Goal: Task Accomplishment & Management: Complete application form

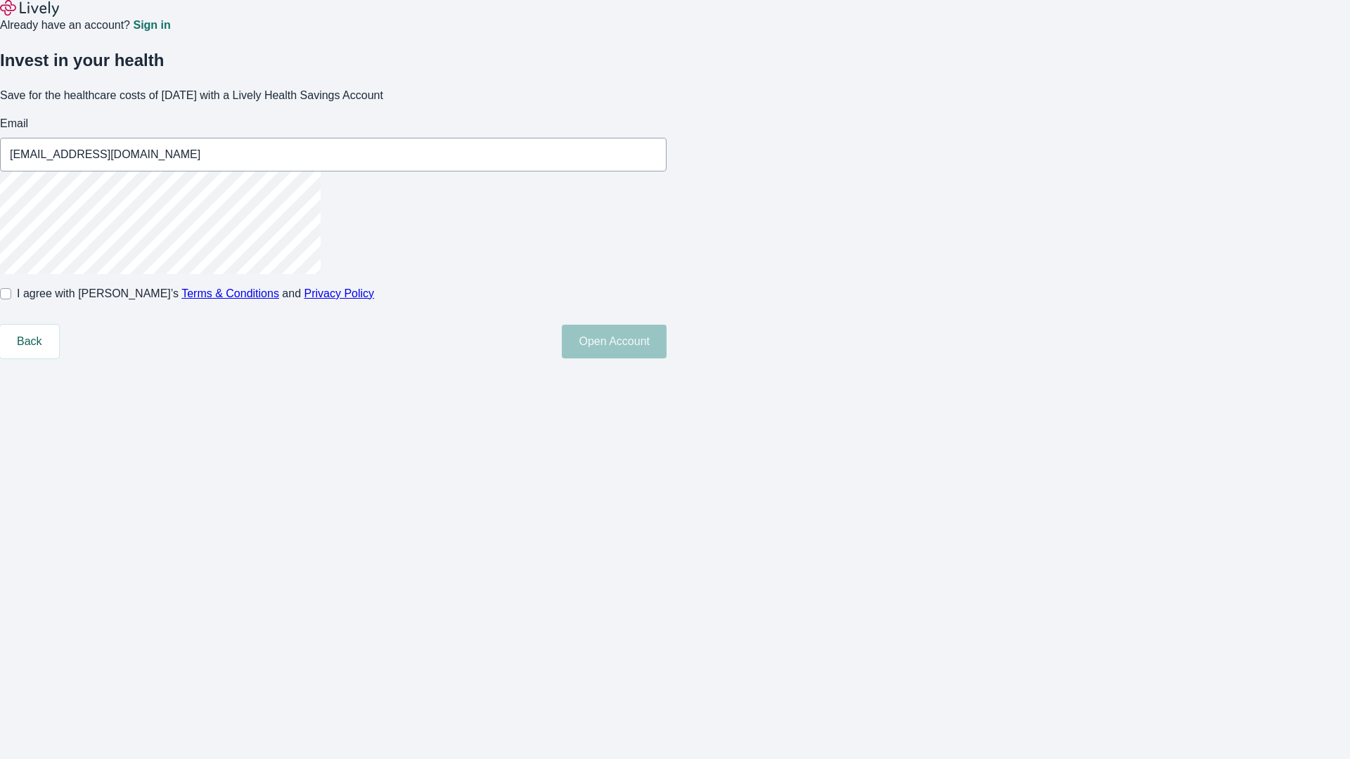
click at [11, 300] on input "I agree with Lively’s Terms & Conditions and Privacy Policy" at bounding box center [5, 293] width 11 height 11
checkbox input "true"
click at [667, 359] on button "Open Account" at bounding box center [614, 342] width 105 height 34
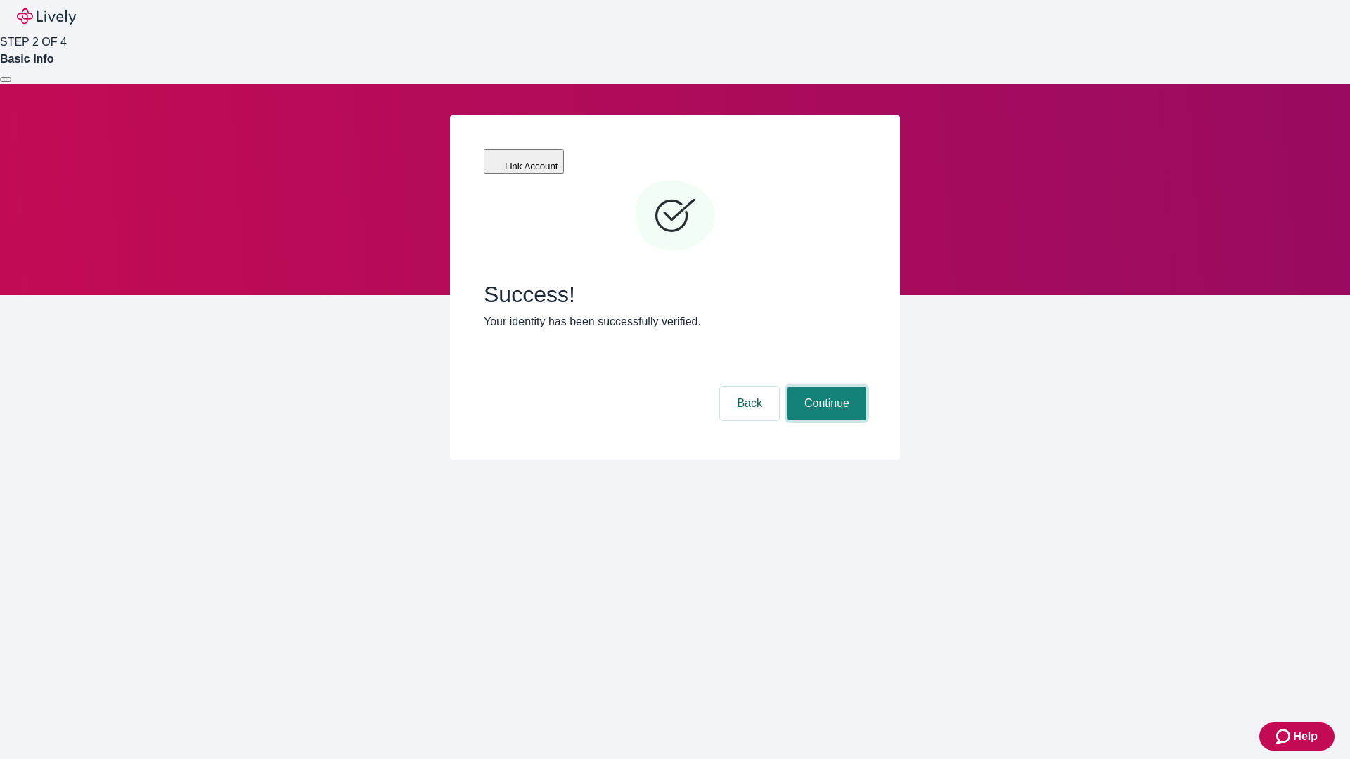
click at [825, 387] on button "Continue" at bounding box center [826, 404] width 79 height 34
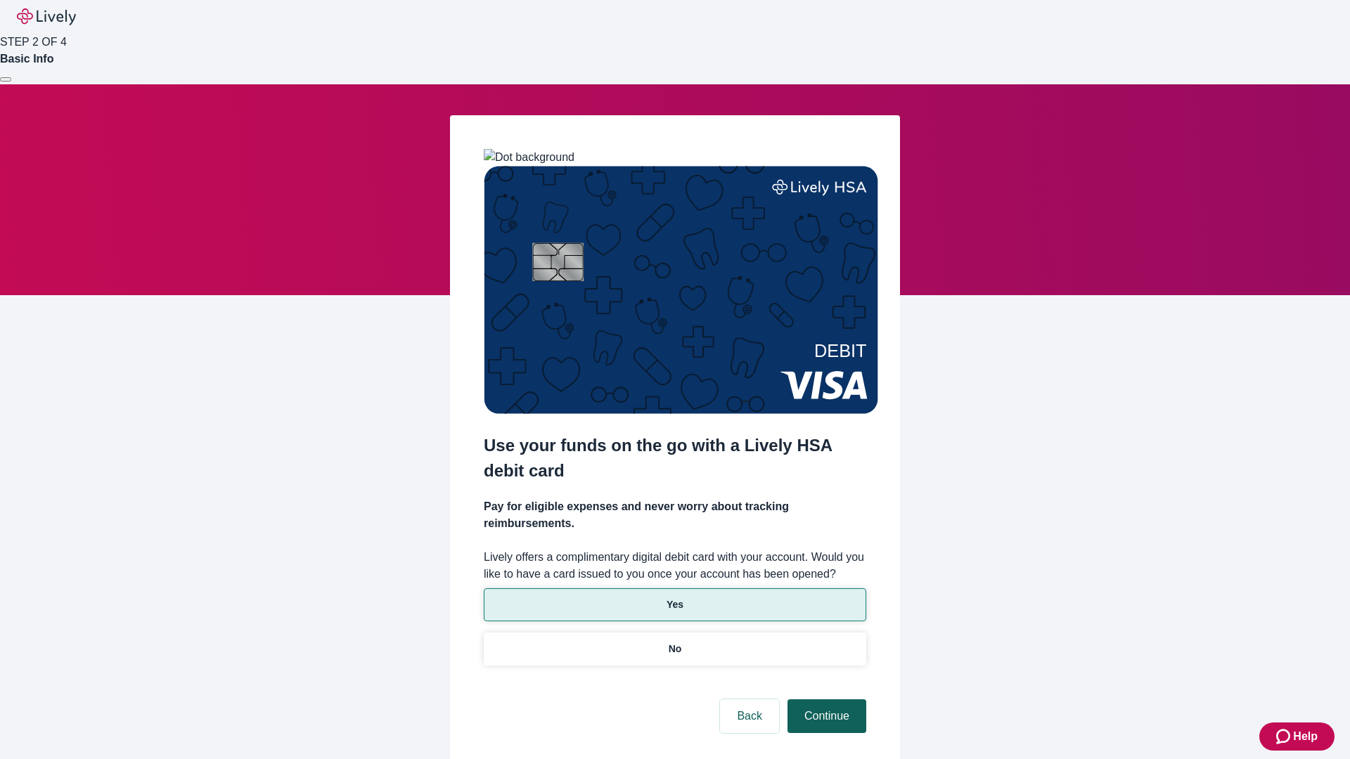
click at [674, 598] on p "Yes" at bounding box center [675, 605] width 17 height 15
click at [825, 700] on button "Continue" at bounding box center [826, 717] width 79 height 34
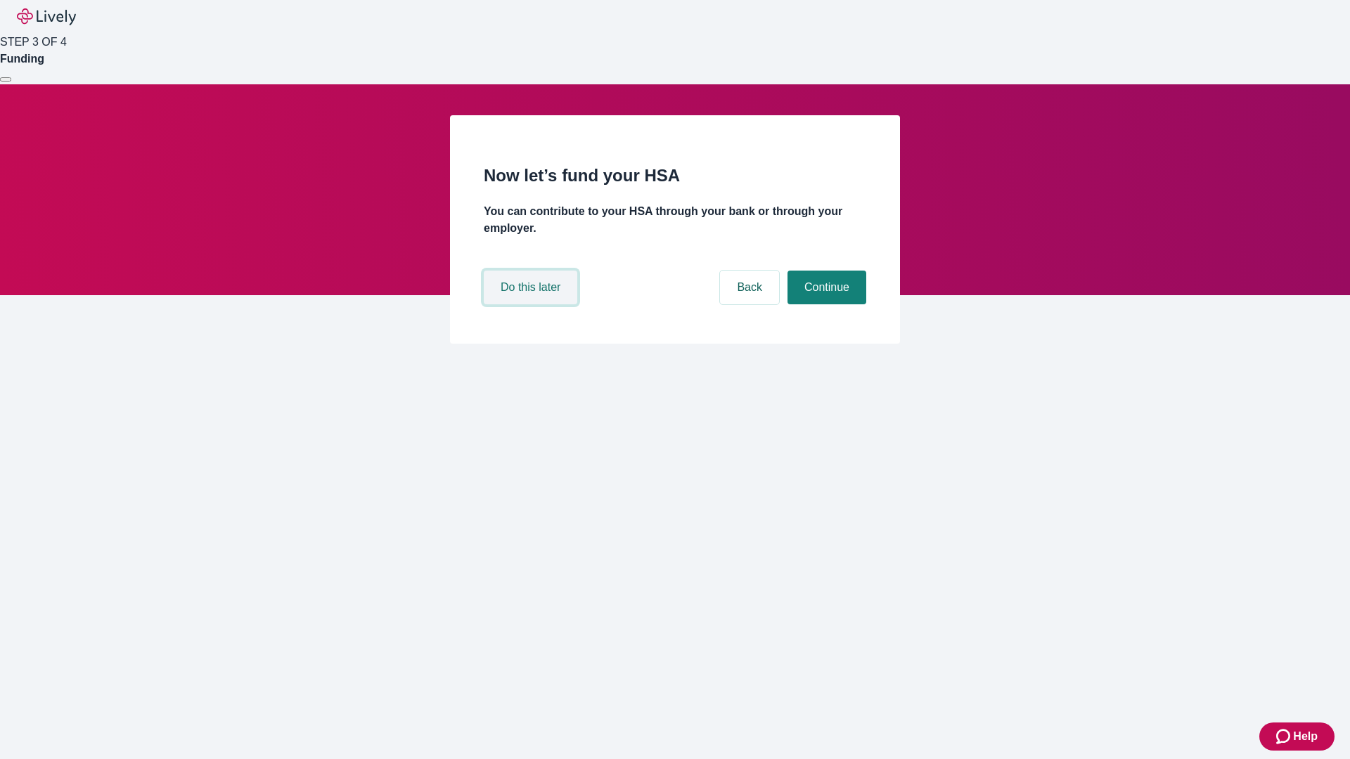
click at [532, 304] on button "Do this later" at bounding box center [531, 288] width 94 height 34
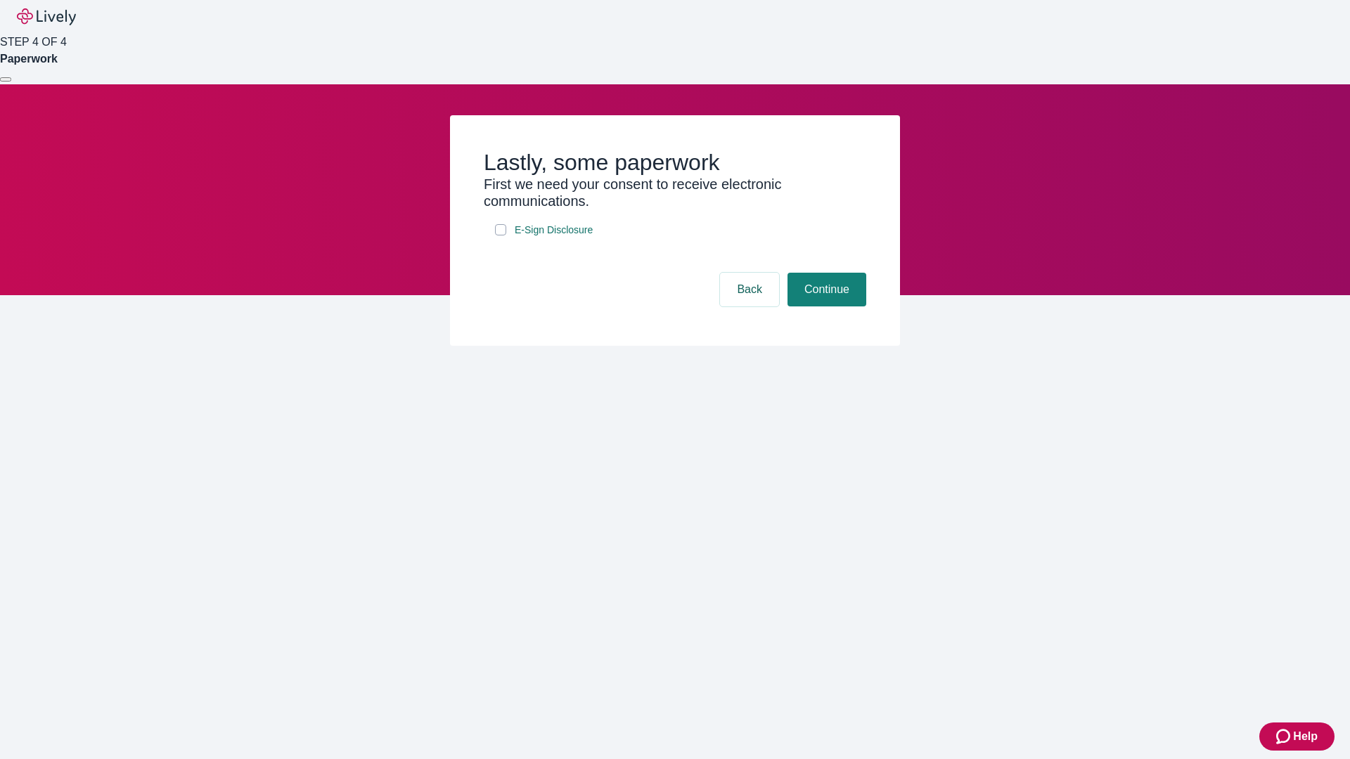
click at [501, 236] on input "E-Sign Disclosure" at bounding box center [500, 229] width 11 height 11
checkbox input "true"
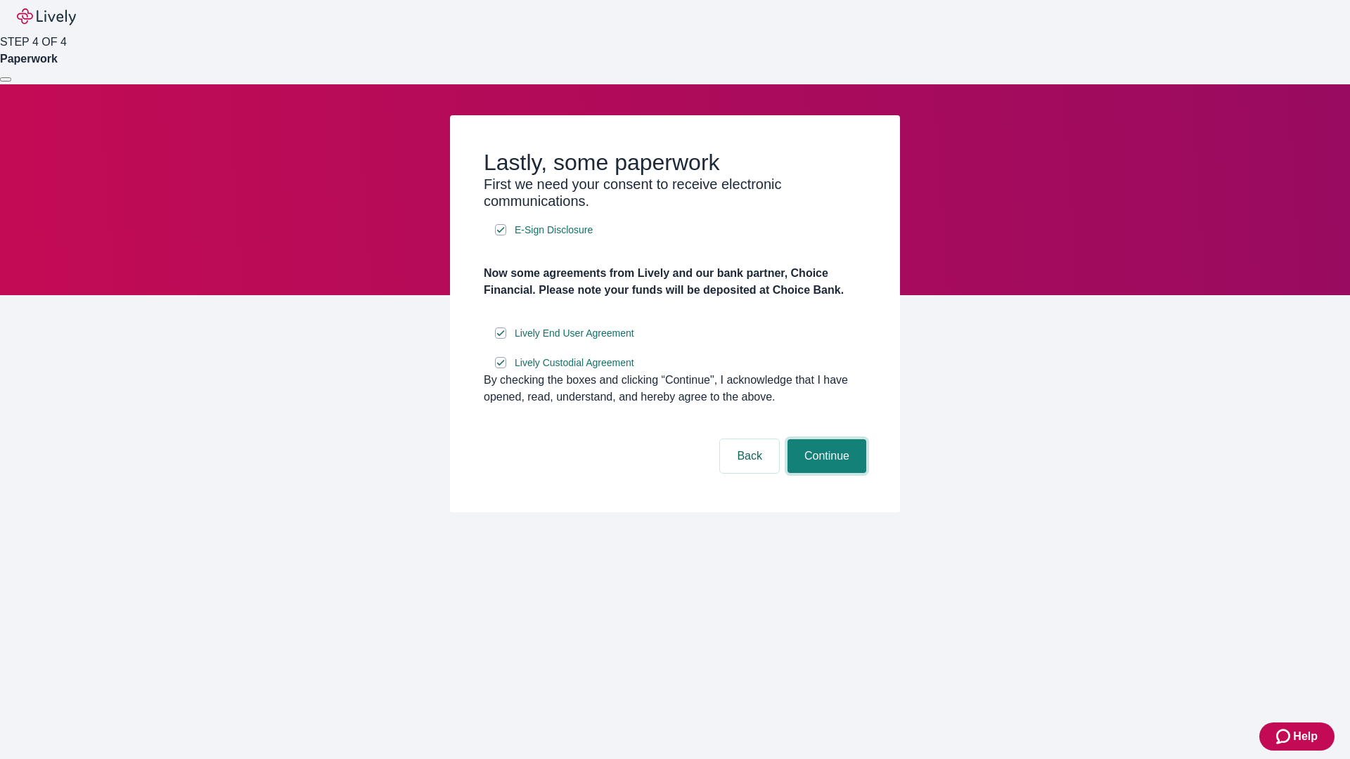
click at [825, 473] on button "Continue" at bounding box center [826, 456] width 79 height 34
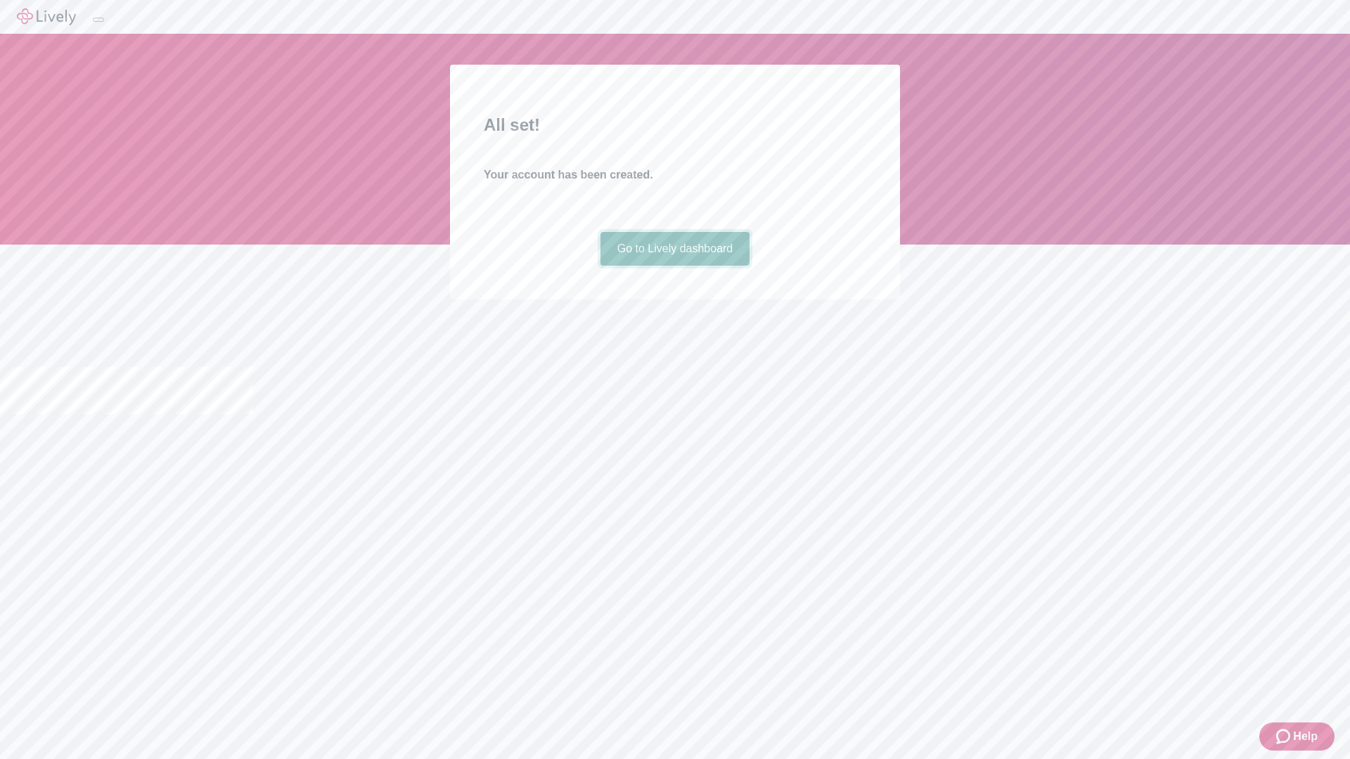
click at [674, 266] on link "Go to Lively dashboard" at bounding box center [675, 249] width 150 height 34
